Goal: Find contact information: Obtain details needed to contact an individual or organization

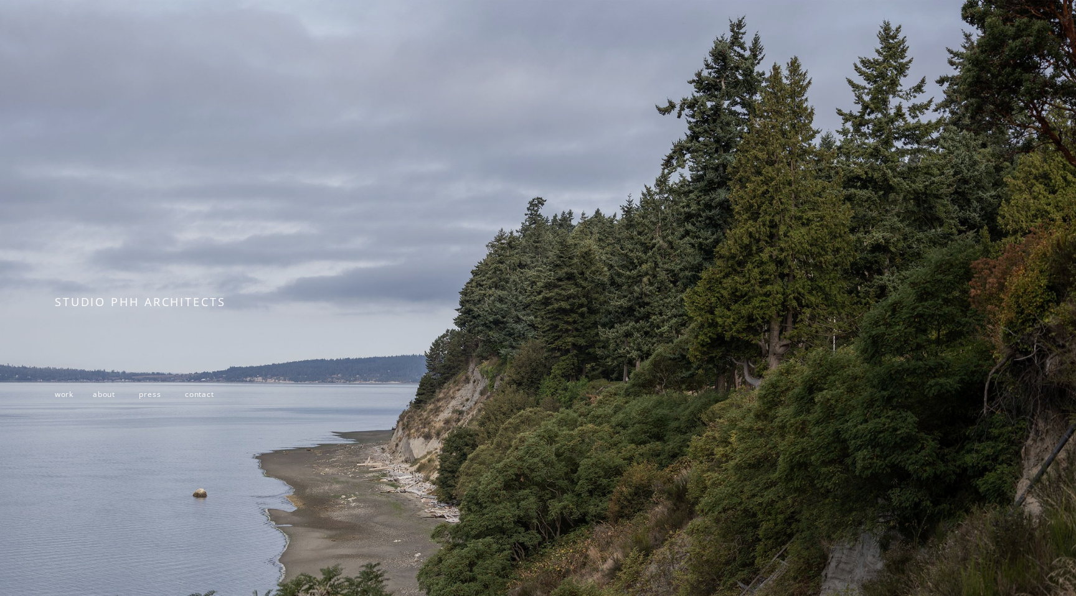
click at [68, 392] on span "work" at bounding box center [64, 394] width 19 height 10
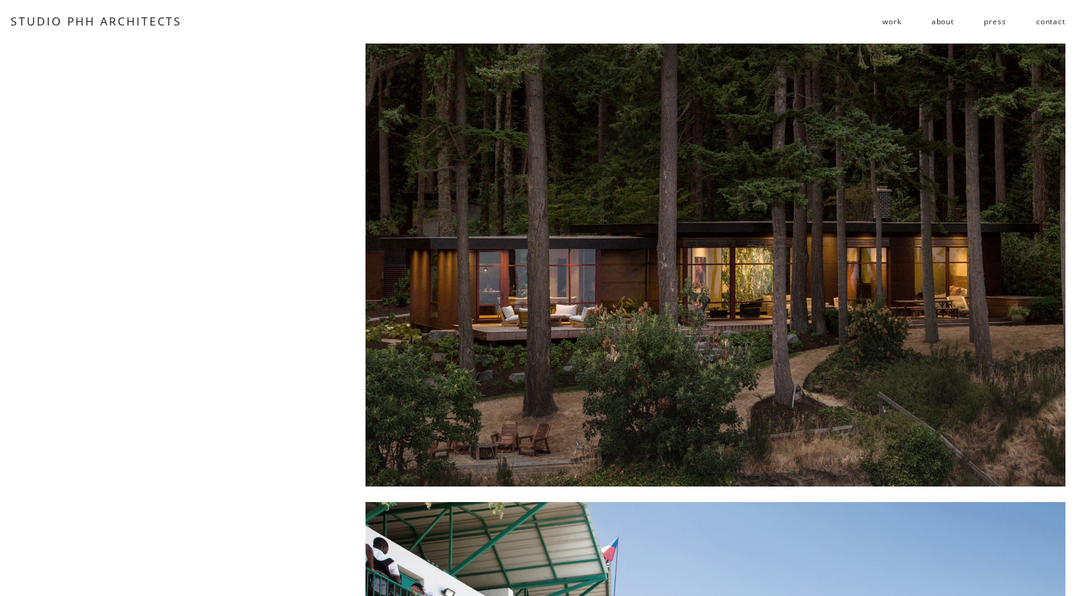
click at [1052, 21] on link "contact" at bounding box center [1050, 22] width 29 height 20
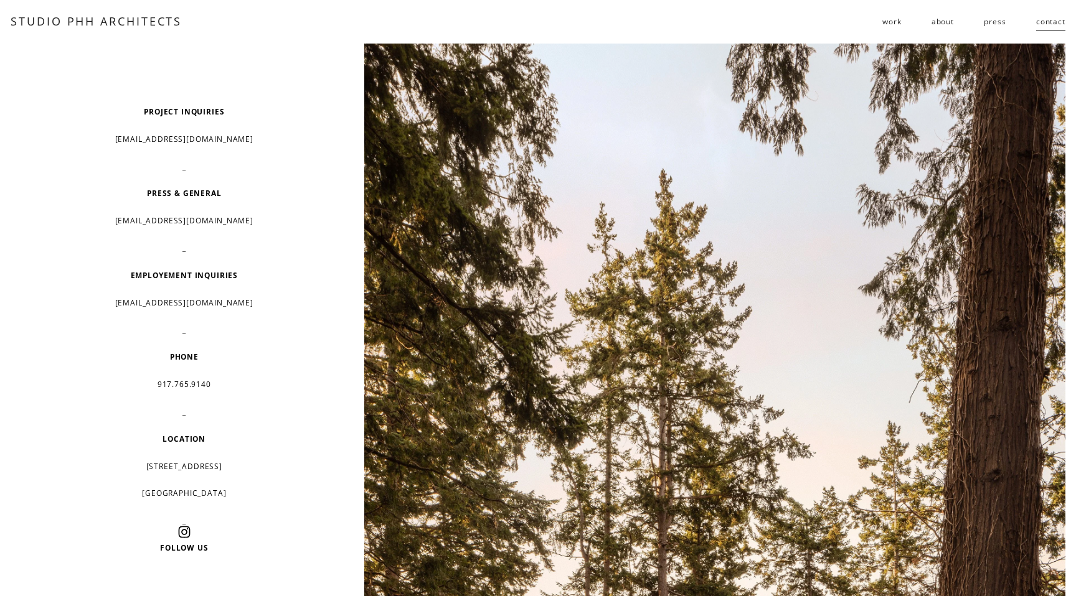
click at [233, 139] on p "[EMAIL_ADDRESS][DOMAIN_NAME]" at bounding box center [184, 139] width 258 height 19
click at [198, 137] on p "info@studiophh.com" at bounding box center [184, 139] width 258 height 19
drag, startPoint x: 190, startPoint y: 143, endPoint x: 184, endPoint y: 13, distance: 130.2
click at [195, 16] on div "work residential public follies about press contact" at bounding box center [623, 22] width 883 height 20
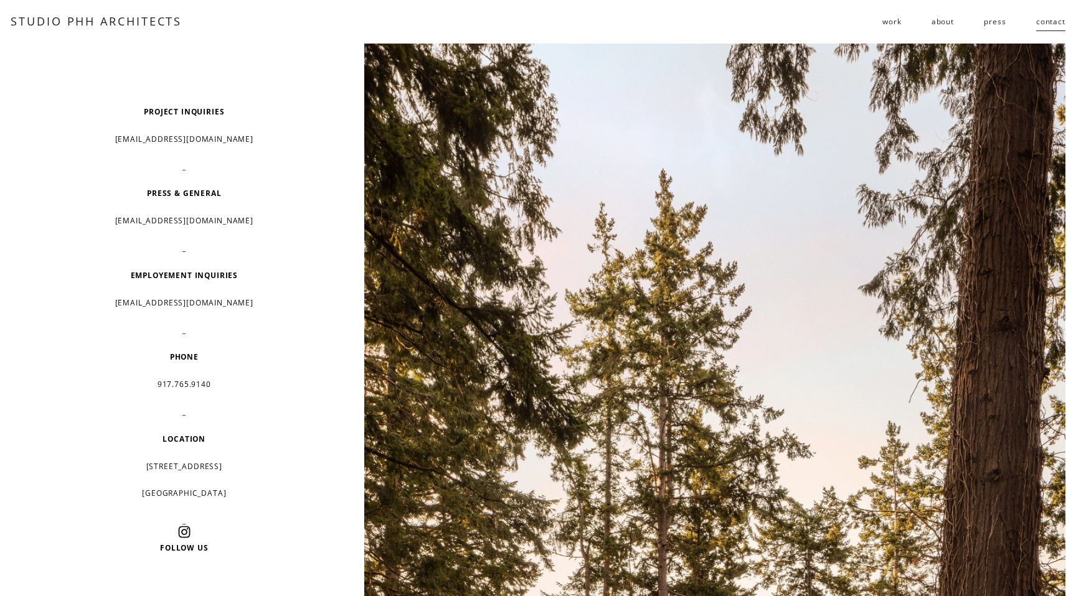
click at [195, 16] on div "work residential public follies about press contact" at bounding box center [623, 22] width 883 height 20
click at [189, 18] on div "work residential public follies about press contact" at bounding box center [623, 22] width 883 height 20
